Goal: Transaction & Acquisition: Download file/media

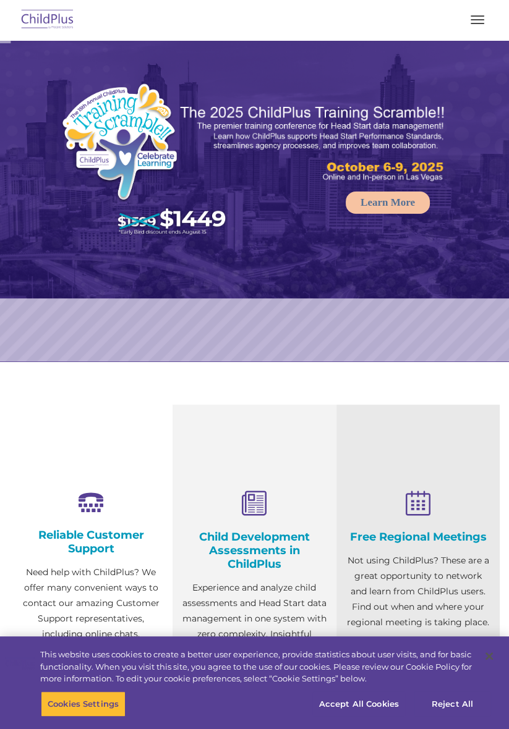
click at [486, 11] on button "button" at bounding box center [477, 20] width 26 height 20
select select "MEDIUM"
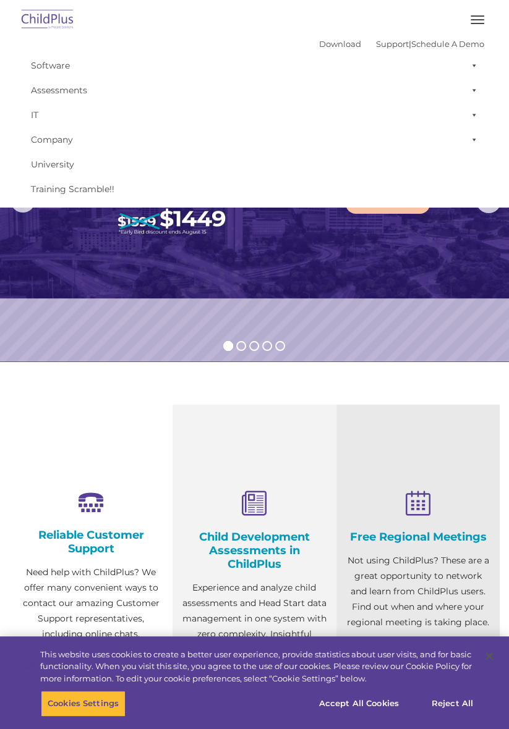
click at [478, 17] on button "button" at bounding box center [477, 20] width 26 height 20
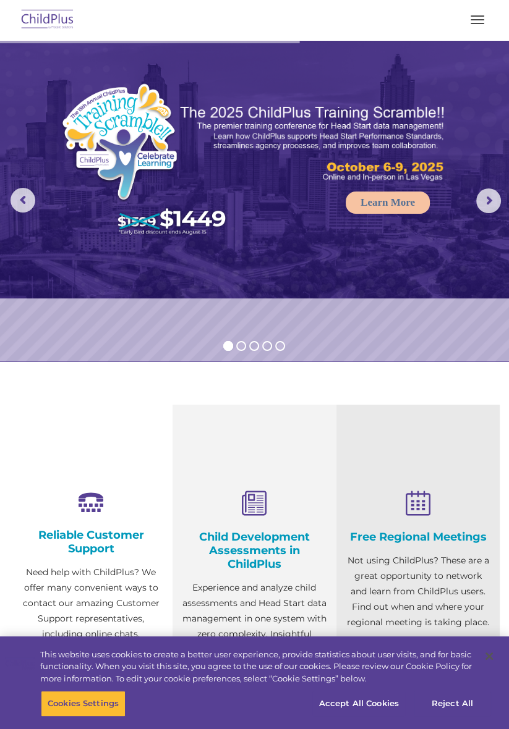
click at [483, 18] on button "button" at bounding box center [477, 20] width 26 height 20
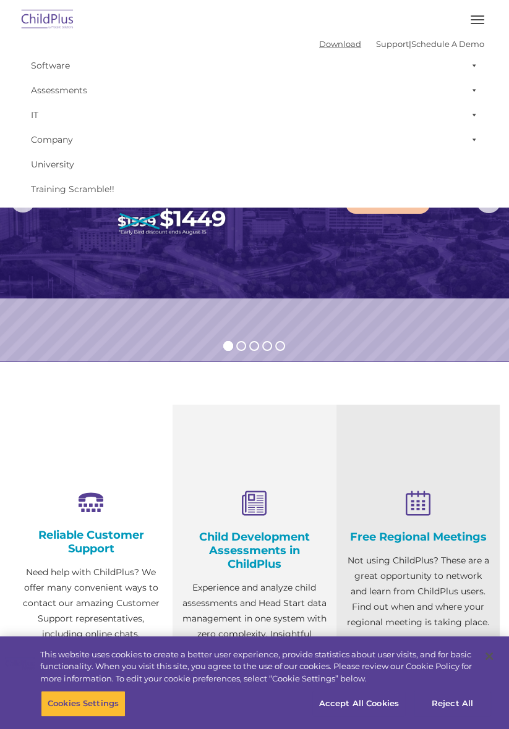
click at [328, 43] on link "Download" at bounding box center [340, 44] width 42 height 10
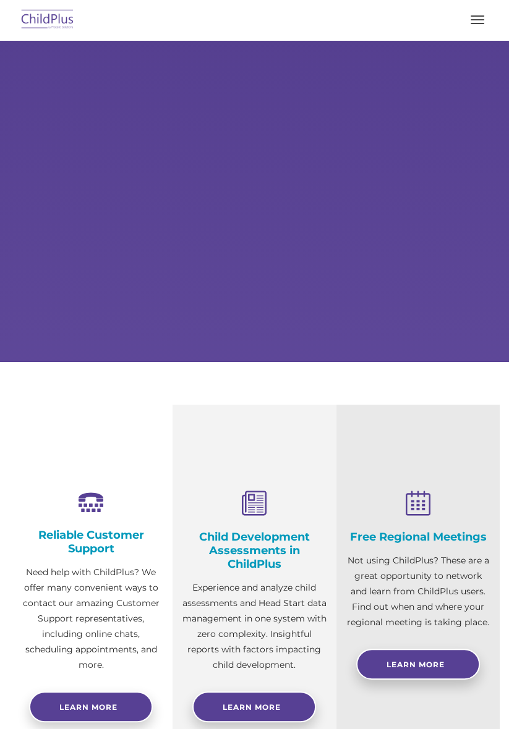
select select "MEDIUM"
